Goal: Task Accomplishment & Management: Manage account settings

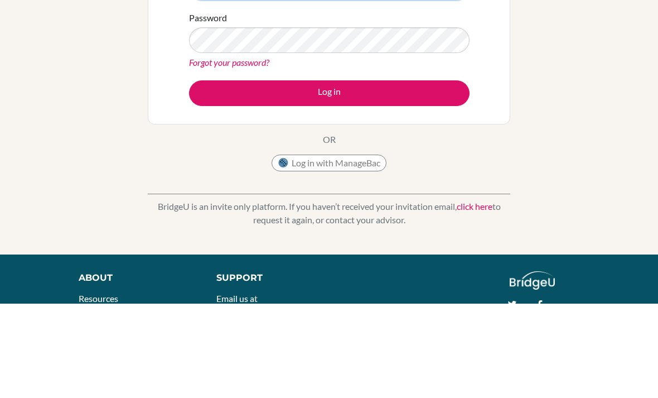
scroll to position [94, 0]
